Goal: Navigation & Orientation: Find specific page/section

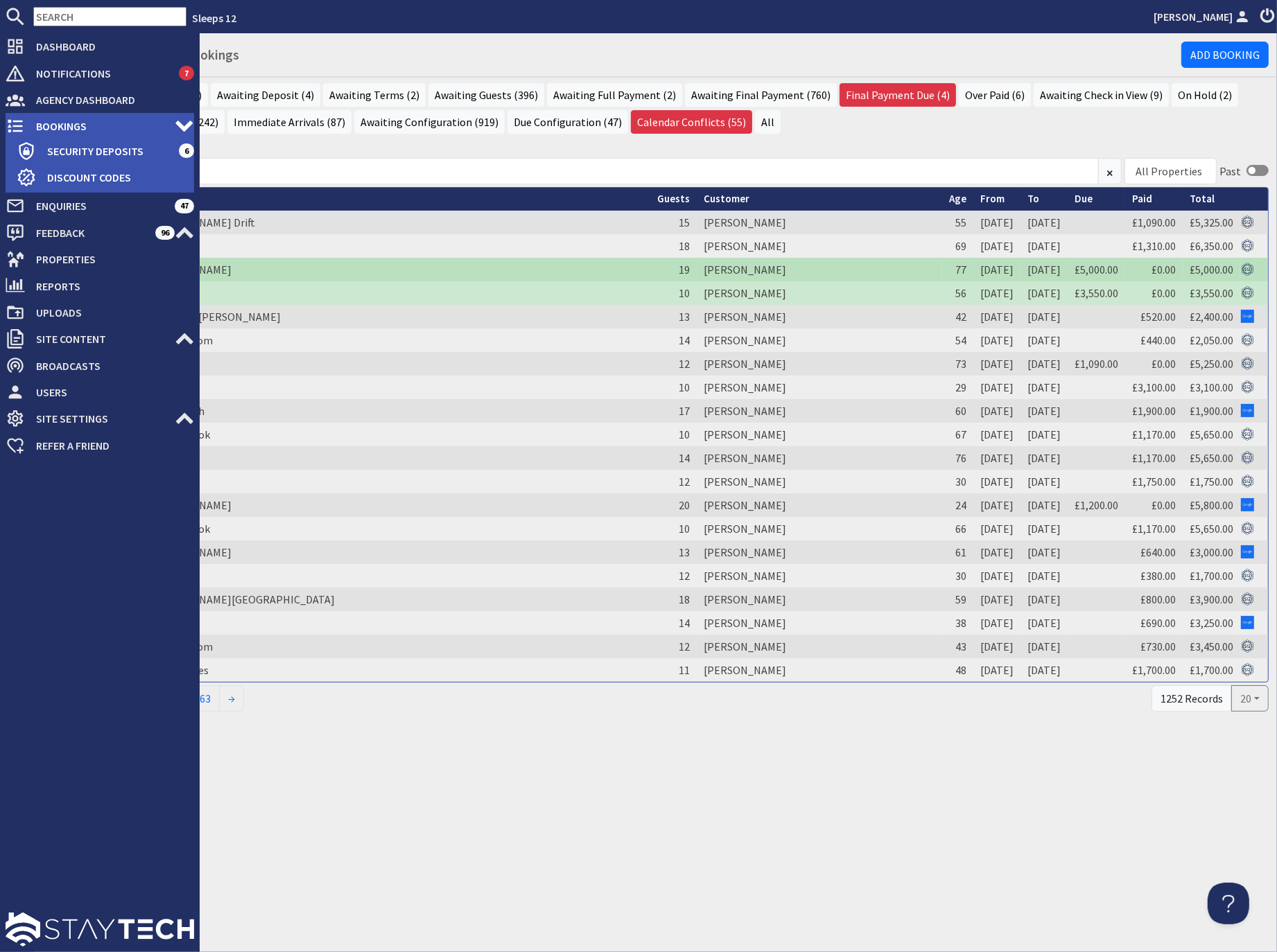
click at [63, 128] on span "Bookings" at bounding box center [100, 126] width 150 height 22
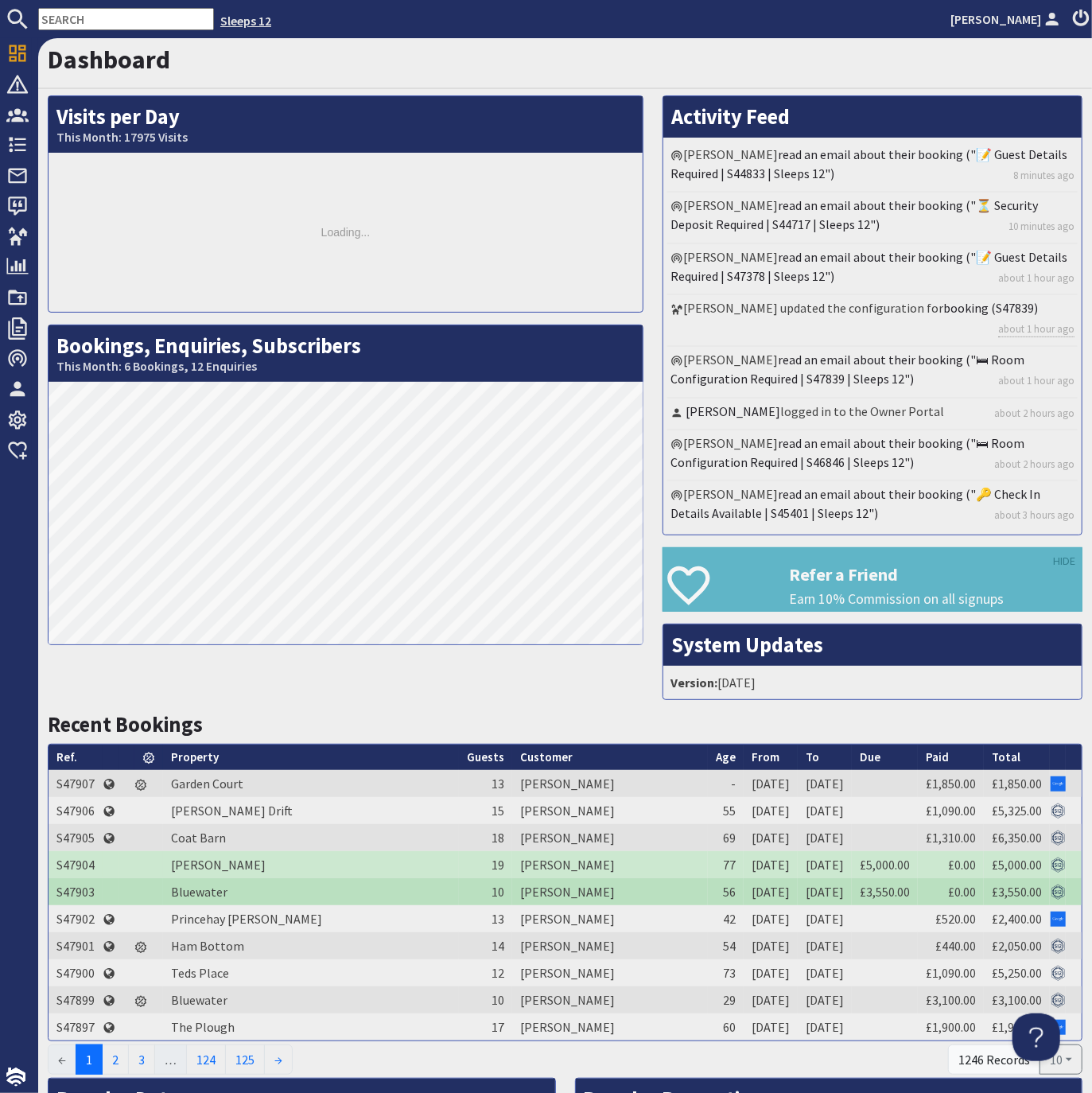
click at [221, 19] on link "Sleeps 12" at bounding box center [246, 21] width 51 height 16
